Goal: Task Accomplishment & Management: Use online tool/utility

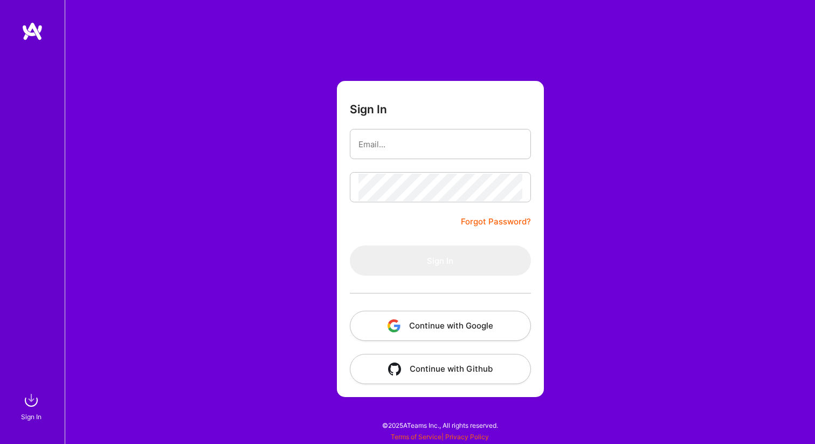
click at [461, 328] on button "Continue with Google" at bounding box center [440, 325] width 181 height 30
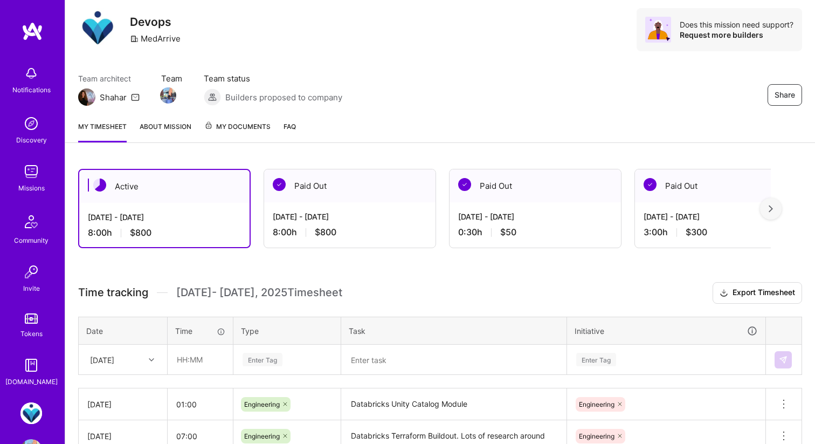
scroll to position [31, 0]
click at [202, 357] on input "text" at bounding box center [200, 358] width 64 height 29
type input "00:30"
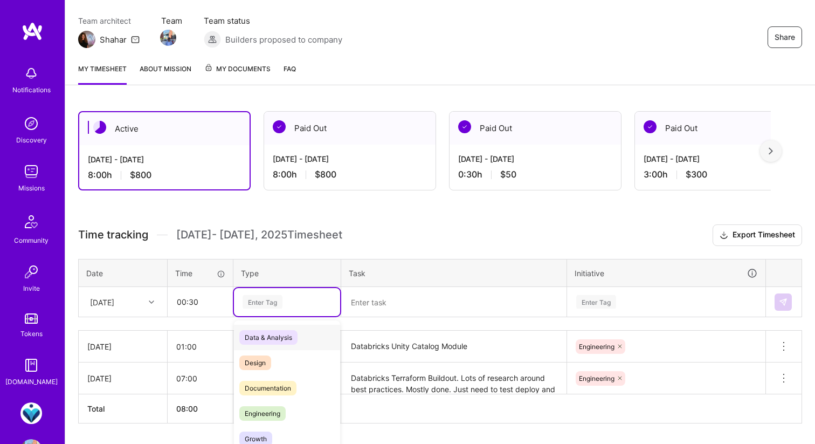
scroll to position [119, 0]
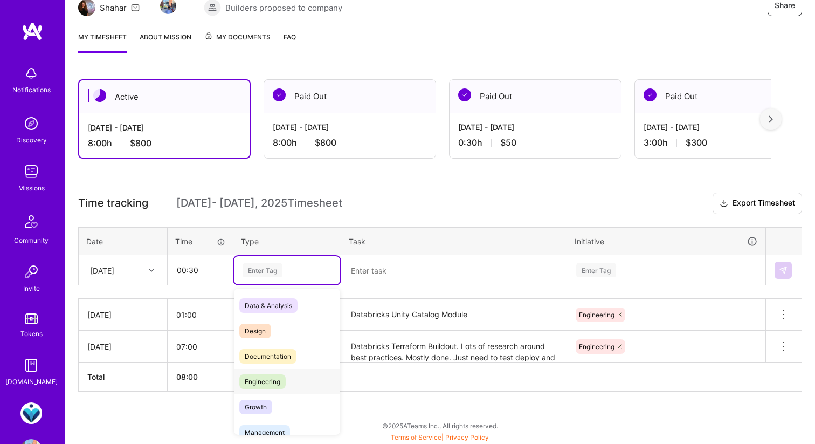
click at [264, 381] on span "Engineering" at bounding box center [262, 381] width 46 height 15
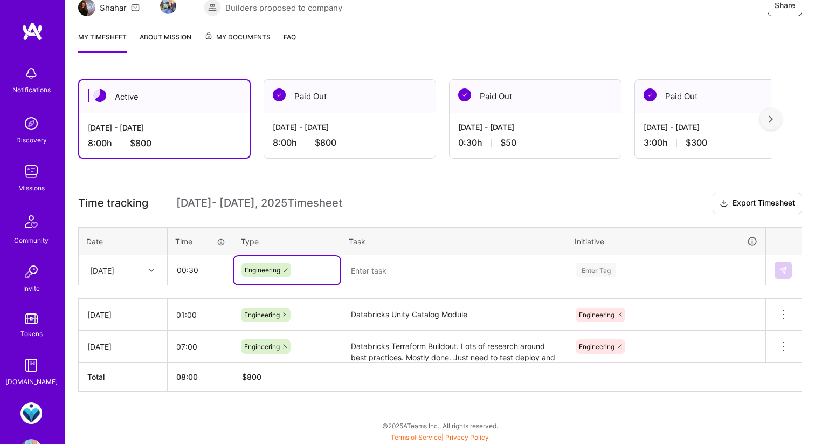
click at [381, 274] on textarea at bounding box center [453, 270] width 223 height 28
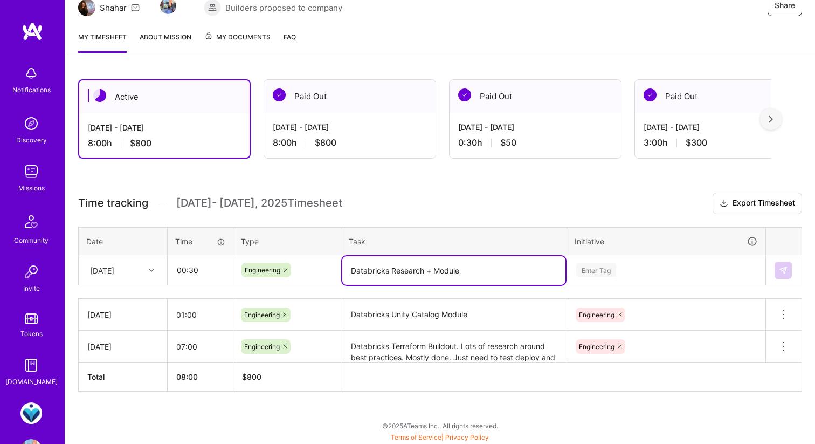
type textarea "Databricks Research + Module"
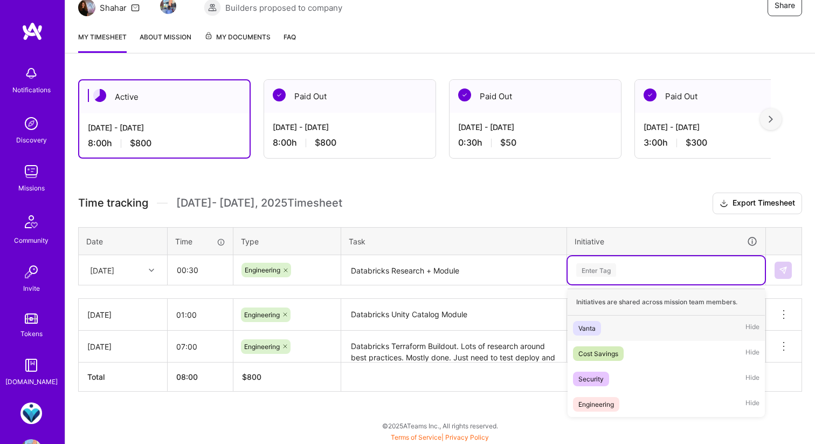
click at [633, 267] on div "Enter Tag" at bounding box center [666, 269] width 182 height 13
type input "Eng"
click at [595, 328] on div "Engineering" at bounding box center [596, 327] width 36 height 11
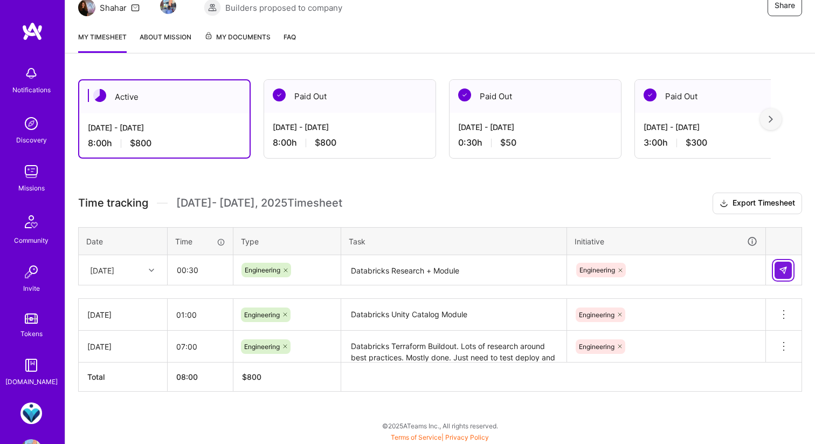
click at [783, 266] on img at bounding box center [783, 270] width 9 height 9
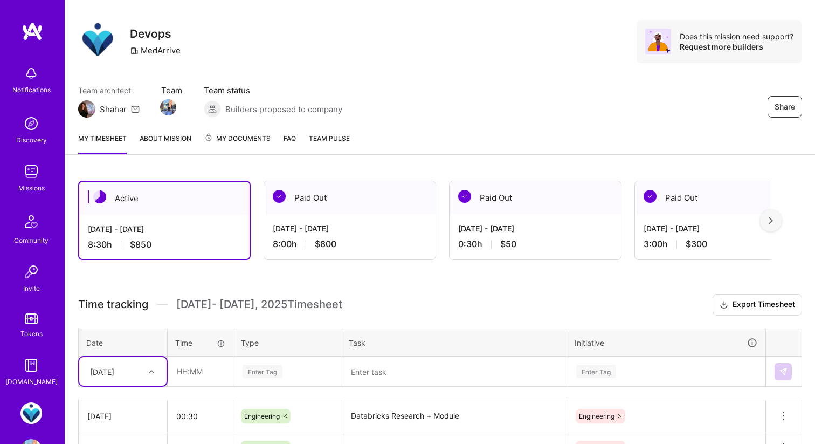
scroll to position [0, 0]
